Goal: Transaction & Acquisition: Purchase product/service

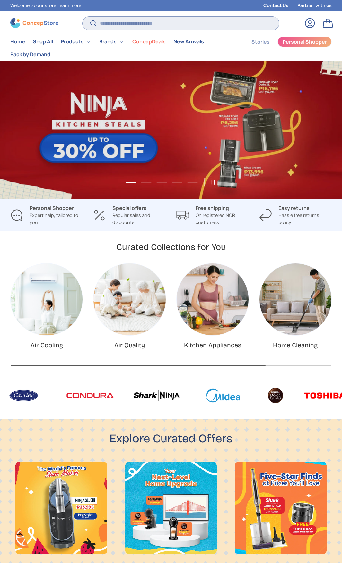
click at [186, 21] on input "Search" at bounding box center [181, 23] width 197 height 13
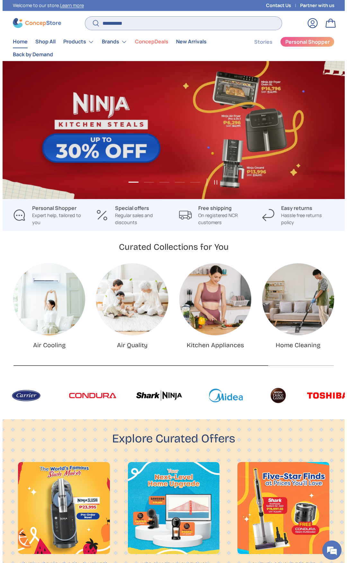
scroll to position [1288, 2284]
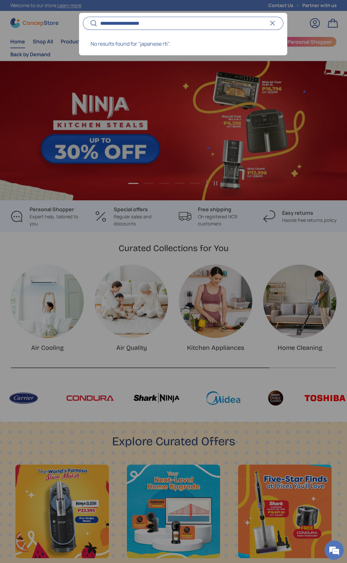
type input "**********"
click at [83, 16] on button "Search" at bounding box center [90, 23] width 14 height 15
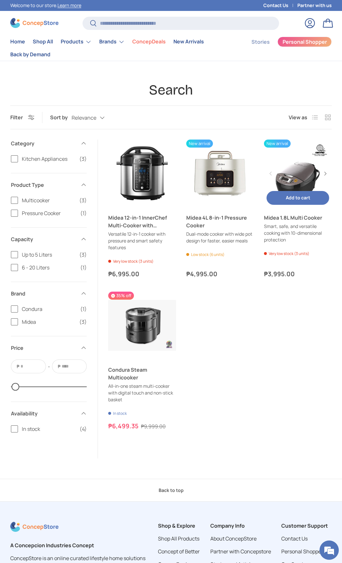
click at [300, 177] on link "Midea 1.8L Multi Cooker" at bounding box center [298, 173] width 68 height 68
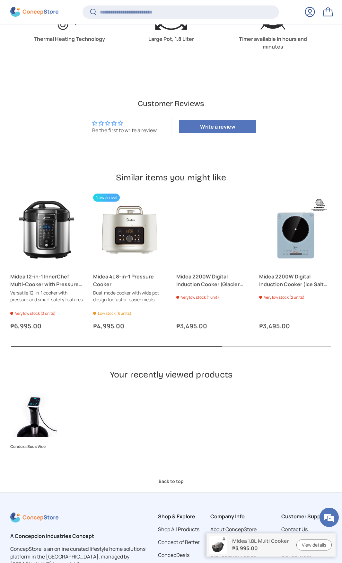
scroll to position [1348, 0]
